Goal: Information Seeking & Learning: Find specific page/section

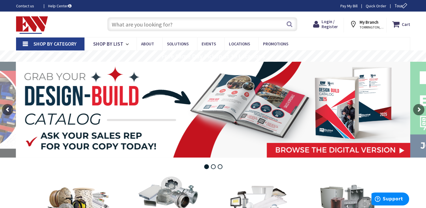
click at [215, 23] on input "text" at bounding box center [202, 24] width 190 height 14
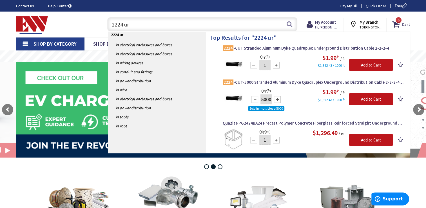
type input "2224 urd"
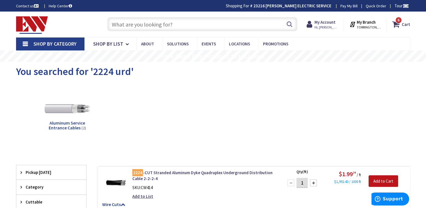
click at [181, 22] on input "text" at bounding box center [202, 24] width 190 height 14
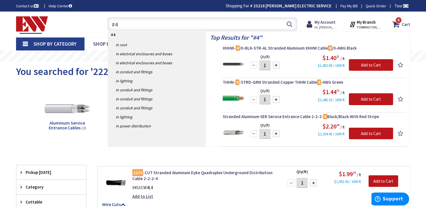
type input "#"
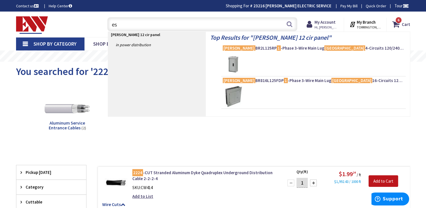
type input "e"
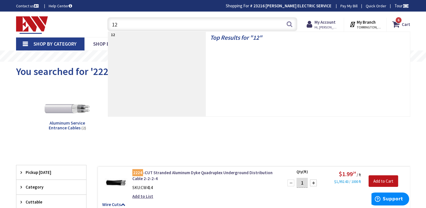
type input "1"
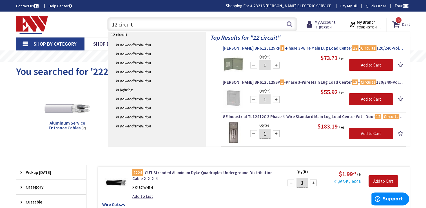
type input "12 circuit"
click at [226, 50] on span "Eaton BR612L125RP 1 -Phase 3-Wire Main Lug Load Center 12 - Circuits 120/240-Vo…" at bounding box center [314, 48] width 182 height 6
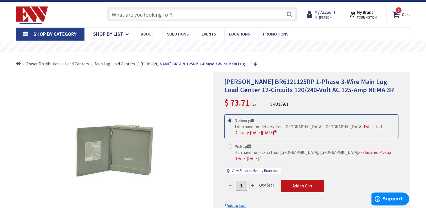
scroll to position [11, 0]
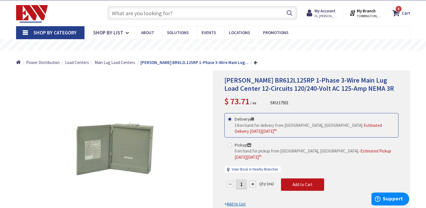
click at [192, 19] on input "text" at bounding box center [202, 13] width 190 height 14
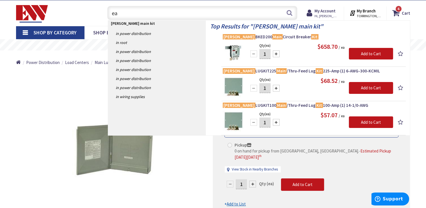
type input "e"
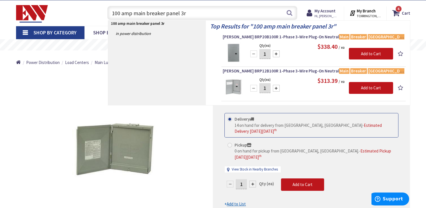
type input "100 amp main breaker panel 3r"
click at [236, 86] on img at bounding box center [233, 86] width 21 height 21
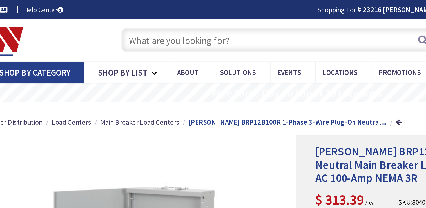
click at [140, 26] on input "text" at bounding box center [202, 24] width 190 height 14
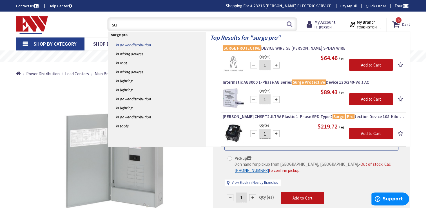
type input "s"
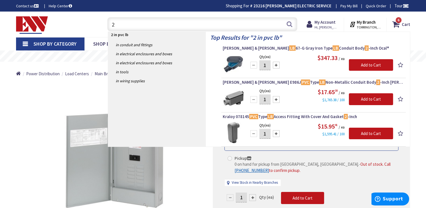
type input "2"
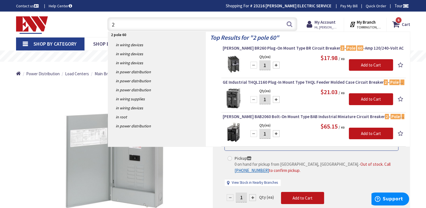
type input "2"
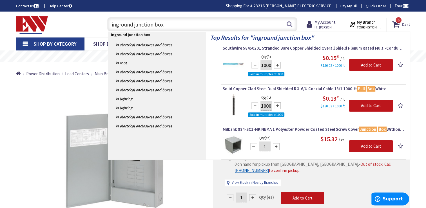
click at [116, 23] on input "inground junction box" at bounding box center [202, 24] width 190 height 14
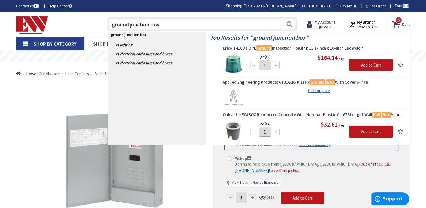
click at [151, 25] on input "ground junction box" at bounding box center [202, 24] width 190 height 14
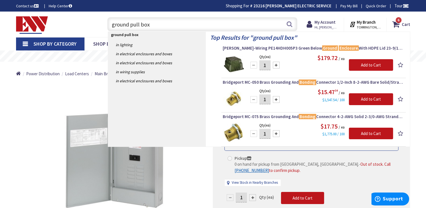
click at [151, 25] on input "ground pull box" at bounding box center [202, 24] width 190 height 14
type input "g"
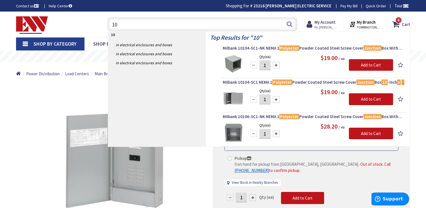
type input "1"
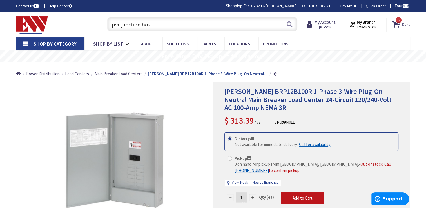
type input "pvc junction box"
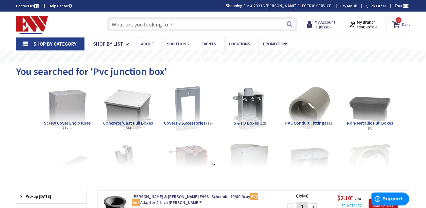
click at [115, 111] on img at bounding box center [127, 108] width 51 height 51
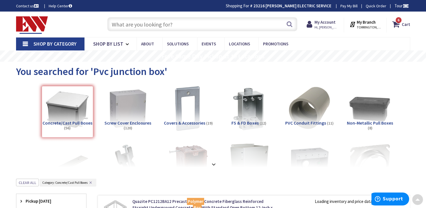
scroll to position [178, 0]
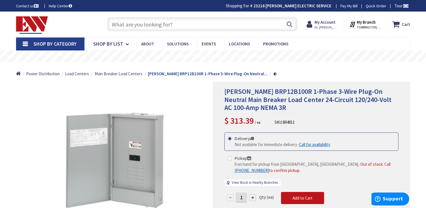
click at [155, 26] on input "text" at bounding box center [202, 24] width 190 height 14
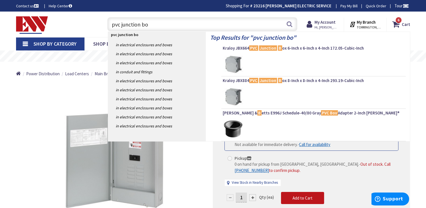
type input "pvc junction box"
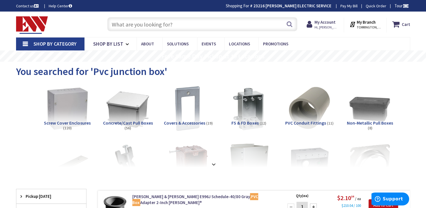
click at [56, 103] on img at bounding box center [67, 108] width 51 height 51
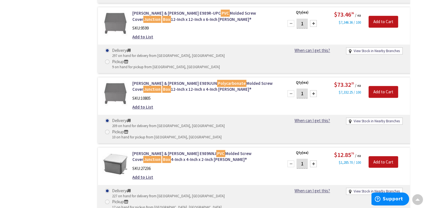
scroll to position [374, 0]
